Goal: Task Accomplishment & Management: Manage account settings

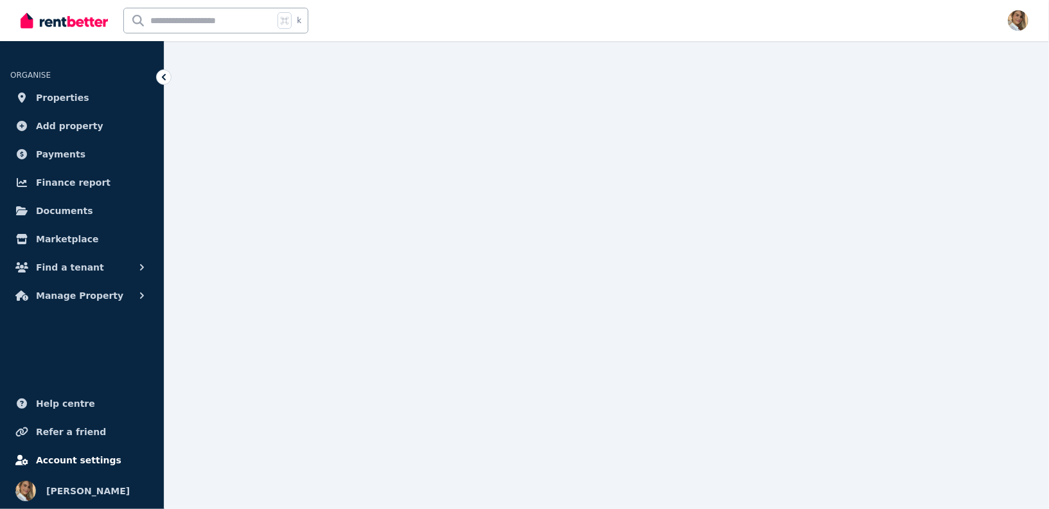
click at [79, 463] on span "Account settings" at bounding box center [78, 459] width 85 height 15
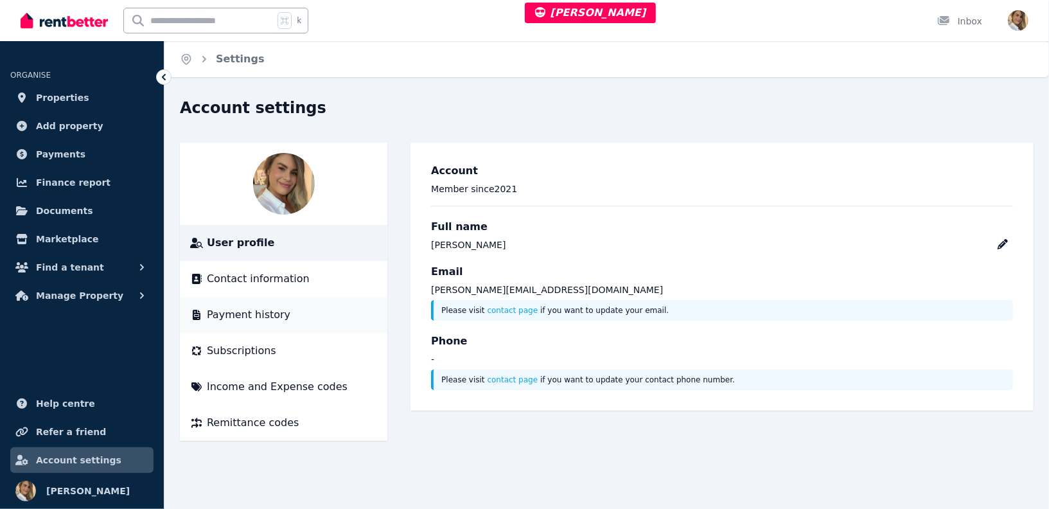
click at [243, 306] on li "Payment history" at bounding box center [283, 315] width 207 height 36
click at [250, 310] on span "Payment history" at bounding box center [248, 314] width 83 height 15
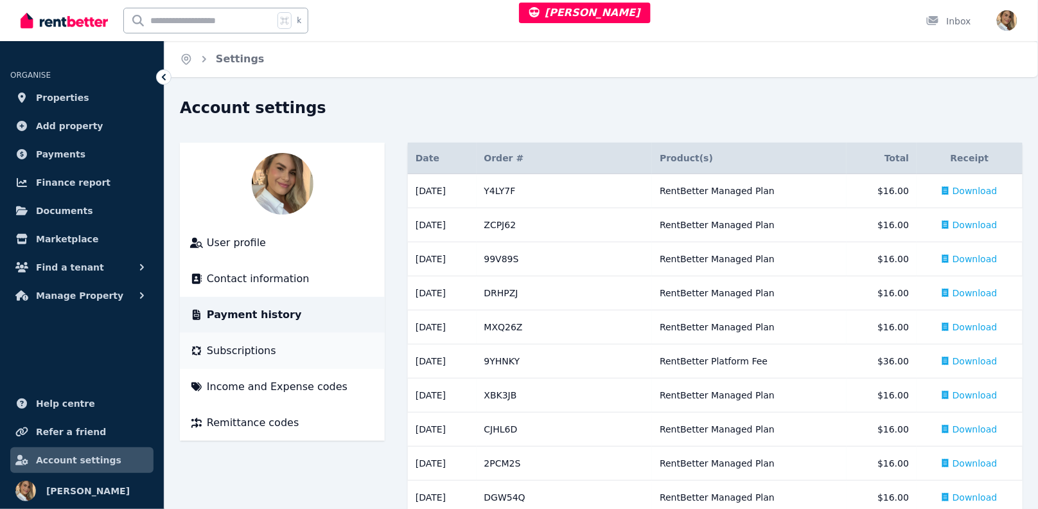
click at [244, 346] on span "Subscriptions" at bounding box center [241, 350] width 69 height 15
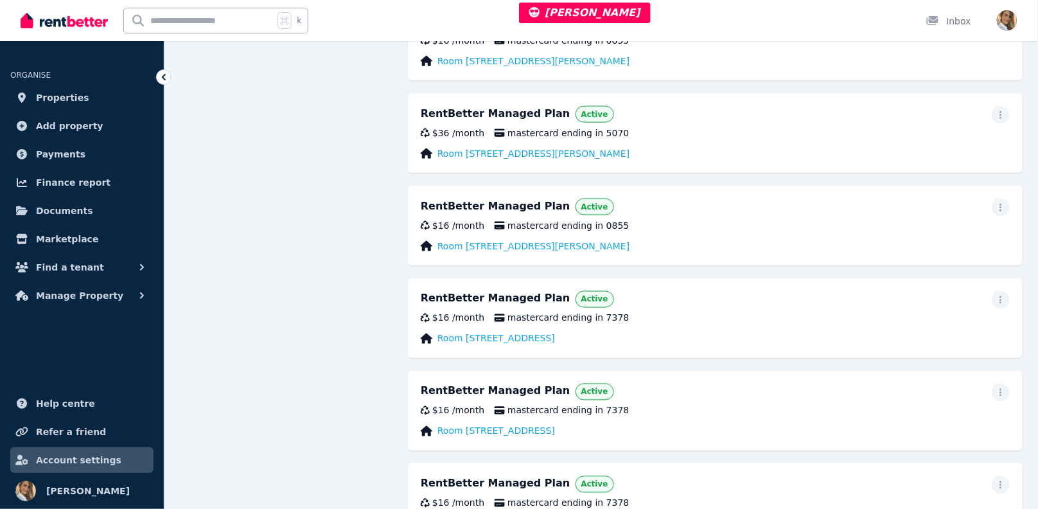
scroll to position [129, 0]
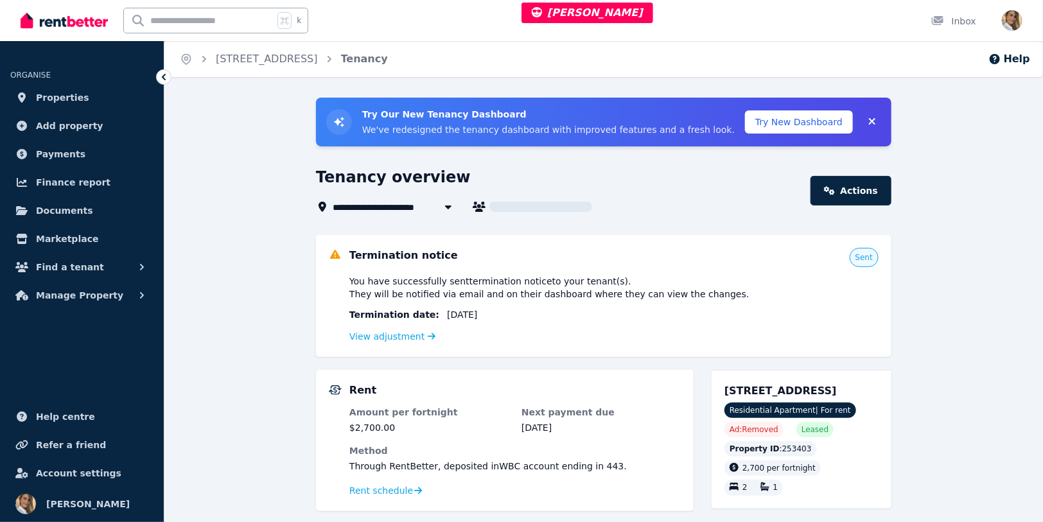
scroll to position [3, 0]
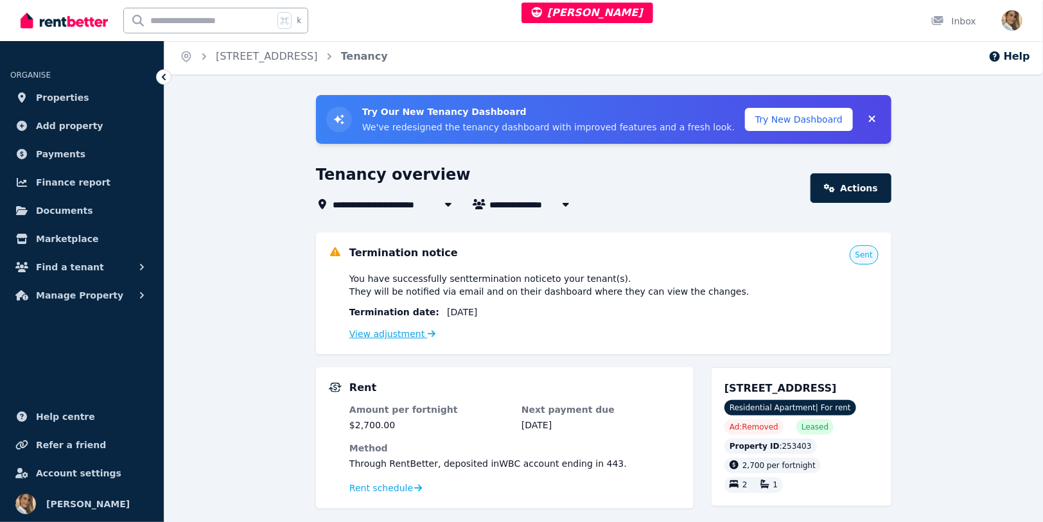
click at [405, 335] on link "View adjustment" at bounding box center [392, 334] width 86 height 10
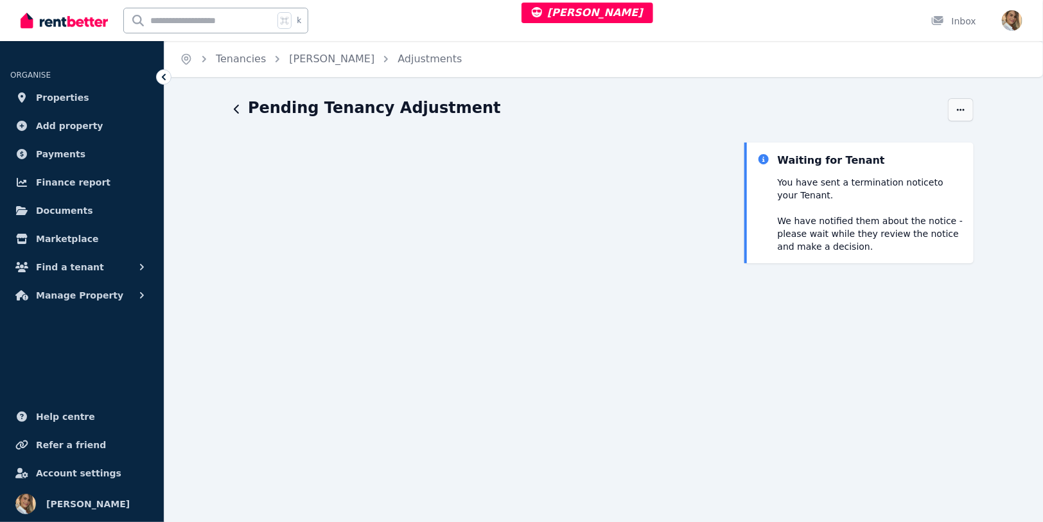
click at [951, 103] on span "button" at bounding box center [961, 109] width 26 height 23
